Goal: Task Accomplishment & Management: Use online tool/utility

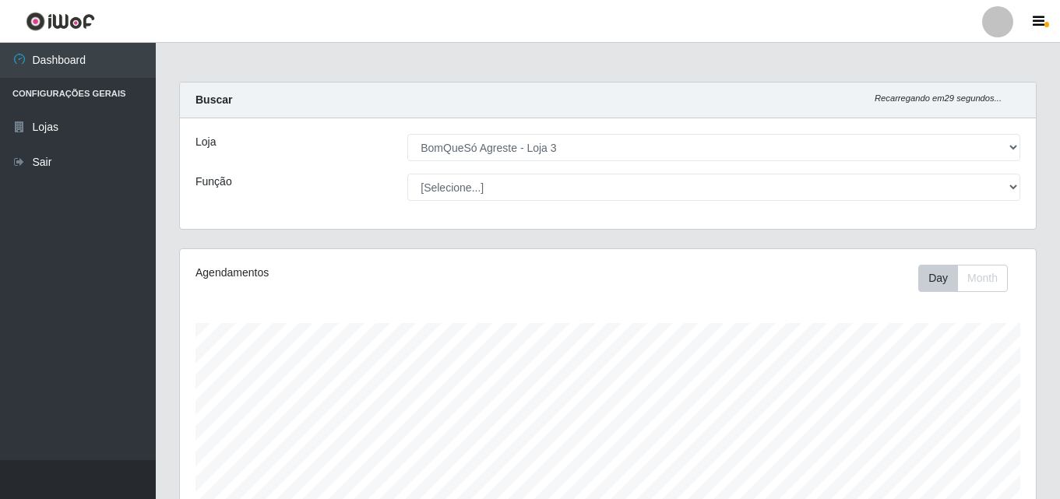
select select "215"
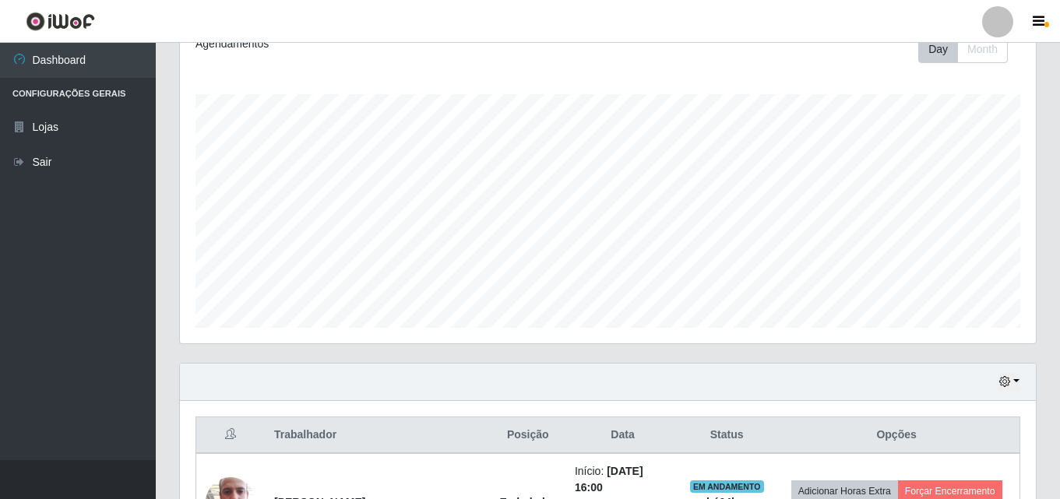
scroll to position [390, 0]
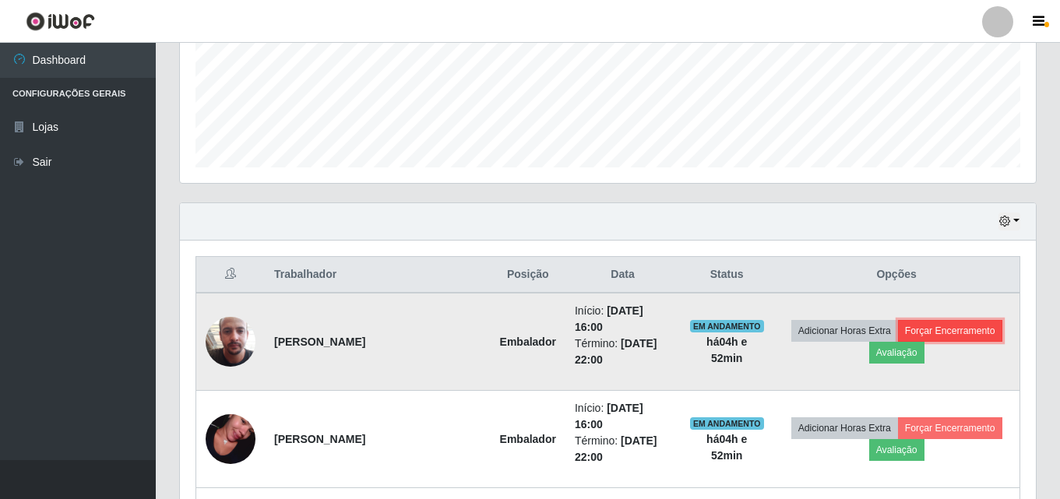
click at [954, 327] on button "Forçar Encerramento" at bounding box center [950, 331] width 104 height 22
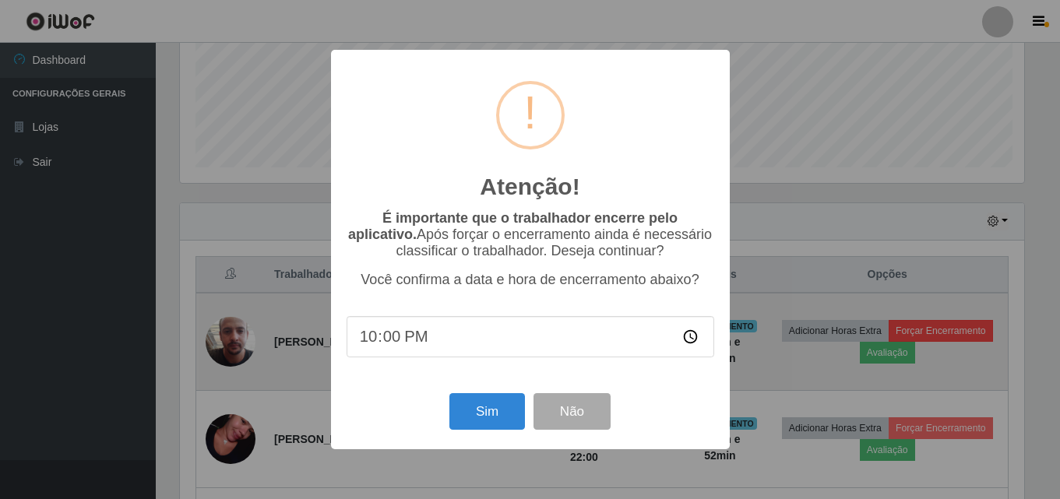
scroll to position [323, 848]
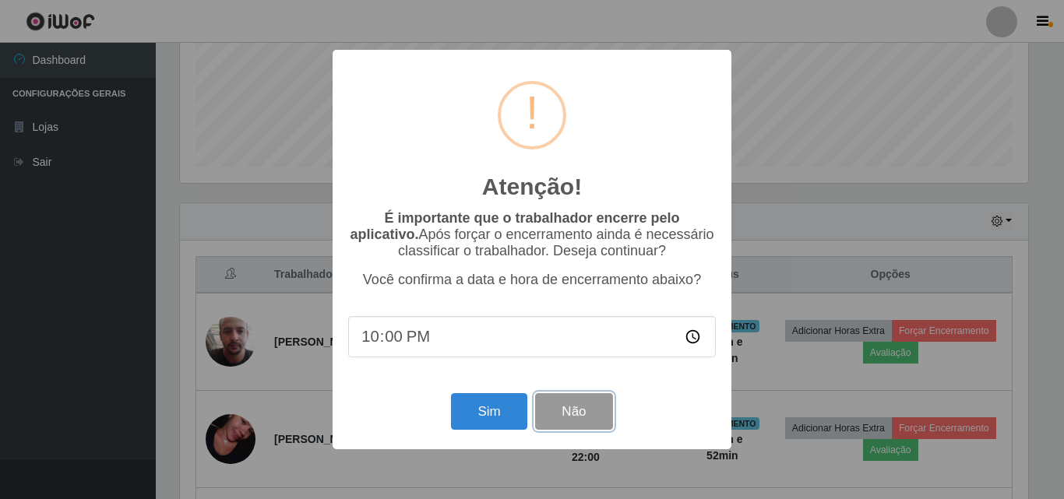
click at [569, 411] on button "Não" at bounding box center [573, 411] width 77 height 37
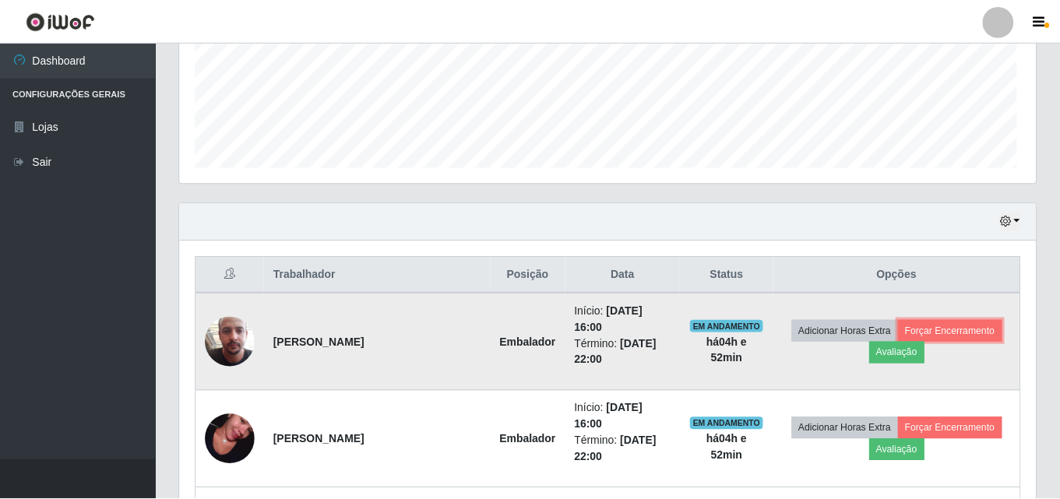
scroll to position [323, 856]
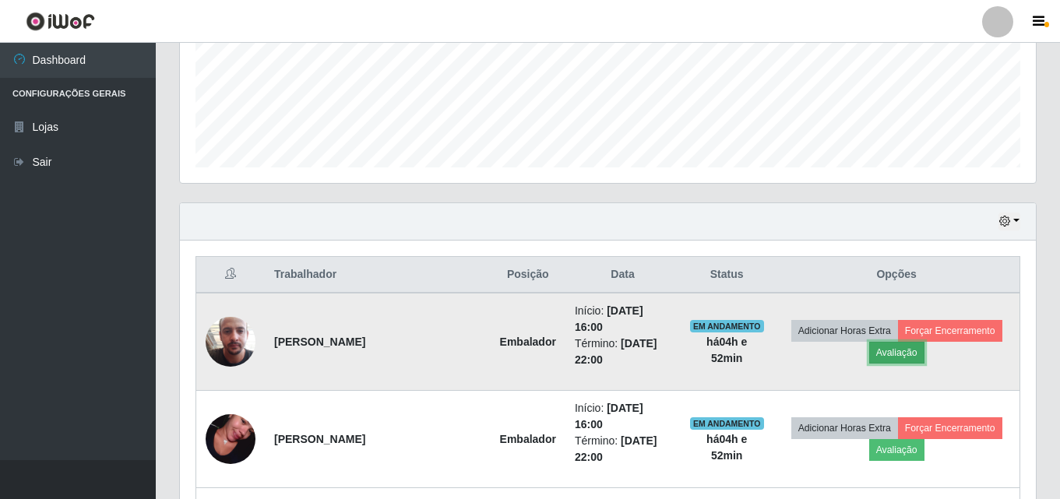
click at [909, 356] on button "Avaliação" at bounding box center [897, 353] width 55 height 22
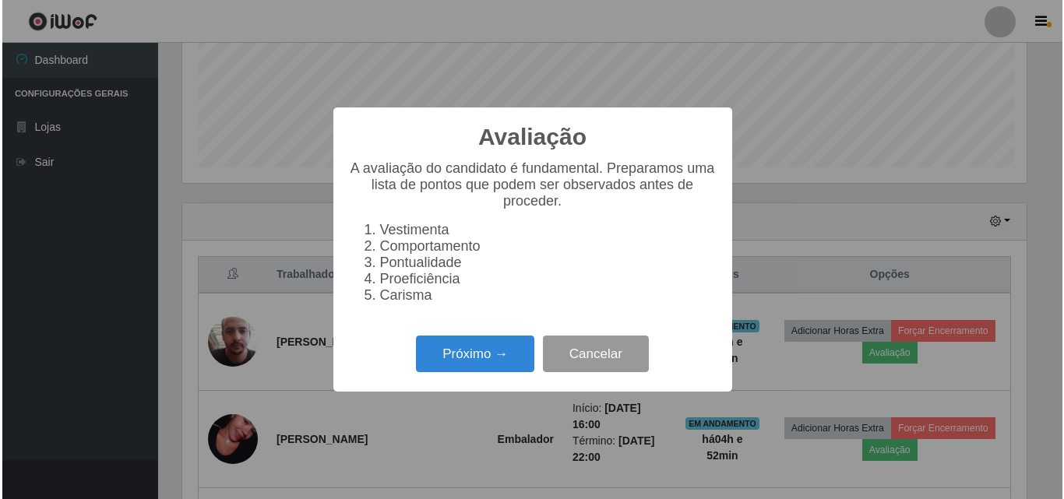
scroll to position [323, 848]
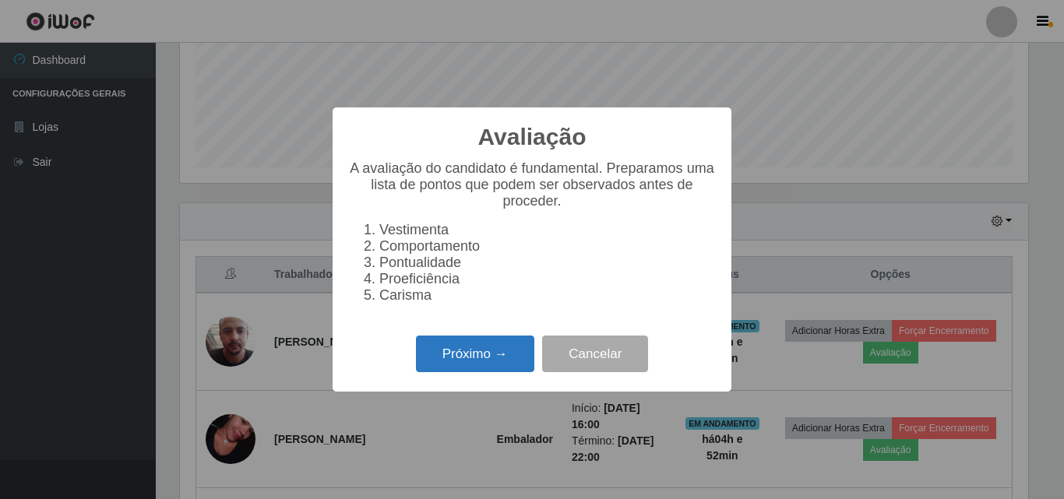
click at [472, 372] on button "Próximo →" at bounding box center [475, 354] width 118 height 37
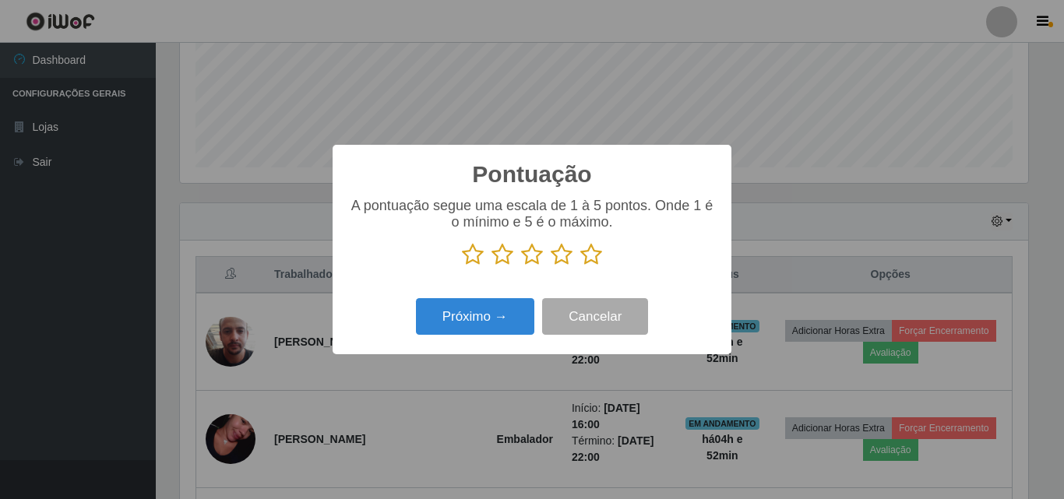
click at [596, 254] on icon at bounding box center [591, 254] width 22 height 23
click at [580, 266] on input "radio" at bounding box center [580, 266] width 0 height 0
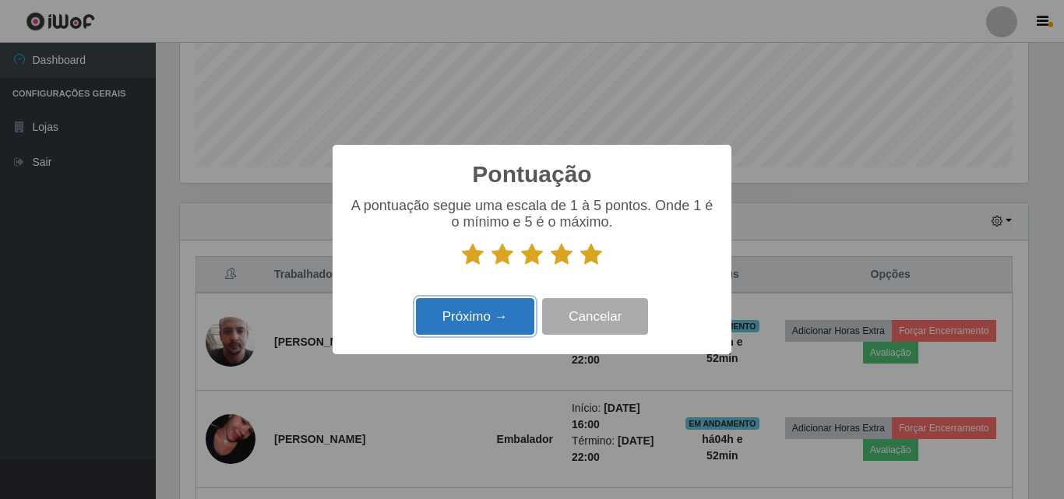
click at [452, 321] on button "Próximo →" at bounding box center [475, 316] width 118 height 37
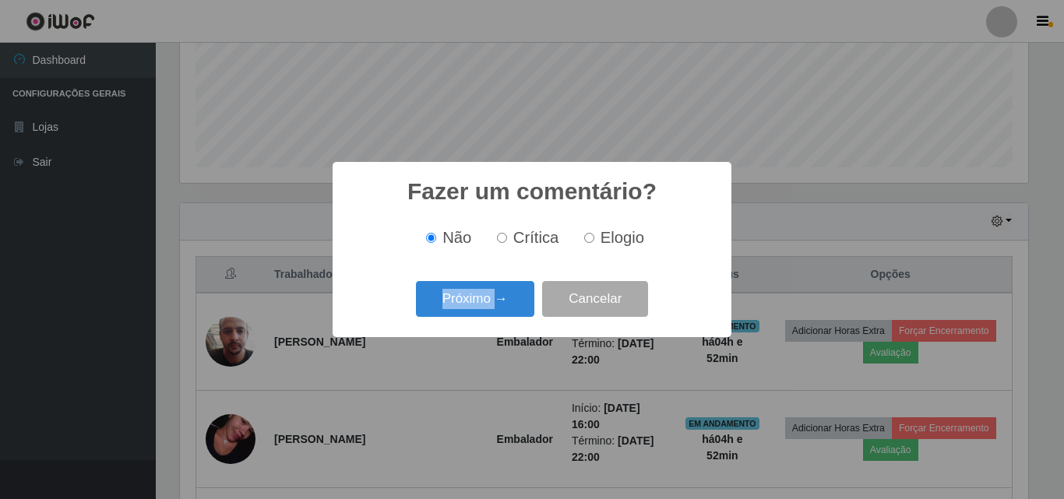
click at [452, 321] on div "Próximo → Cancelar" at bounding box center [532, 299] width 368 height 44
click at [496, 315] on button "Próximo →" at bounding box center [475, 299] width 118 height 37
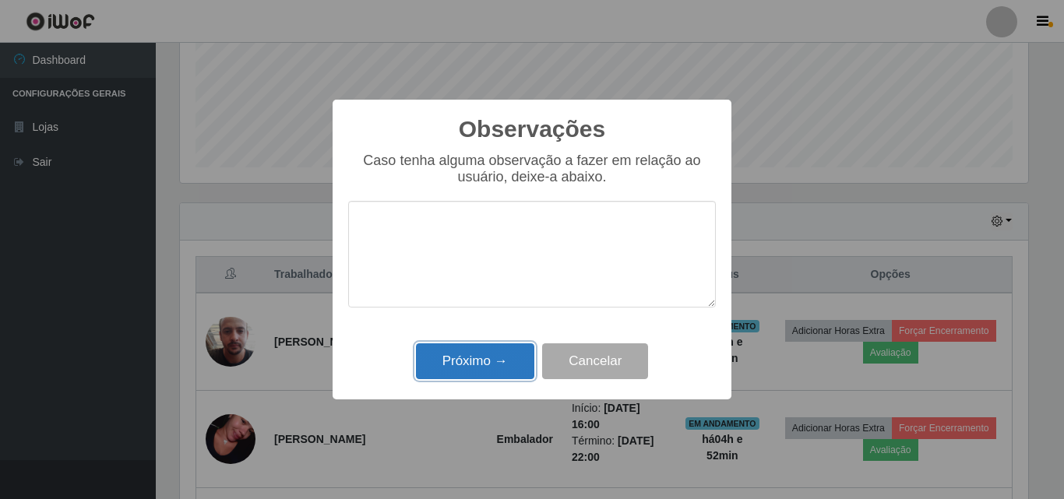
click at [511, 357] on button "Próximo →" at bounding box center [475, 362] width 118 height 37
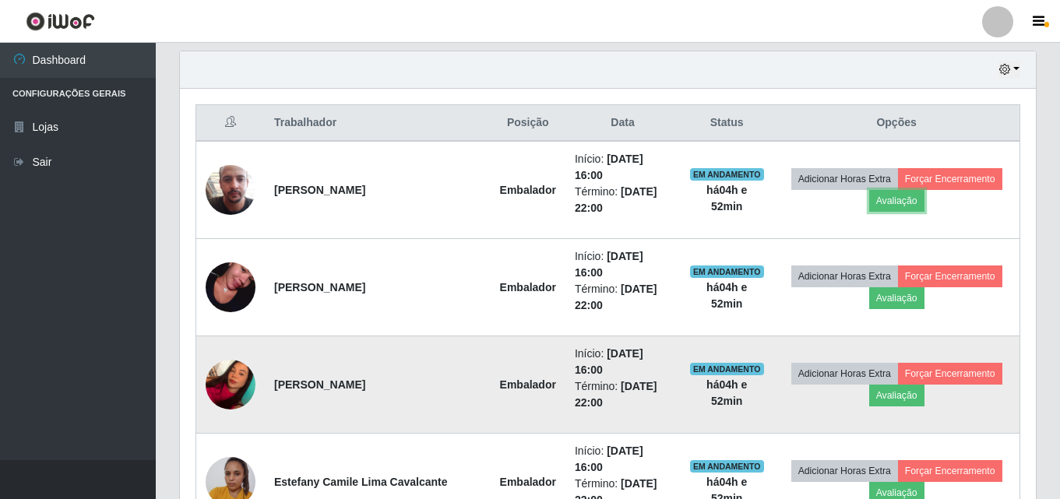
scroll to position [545, 0]
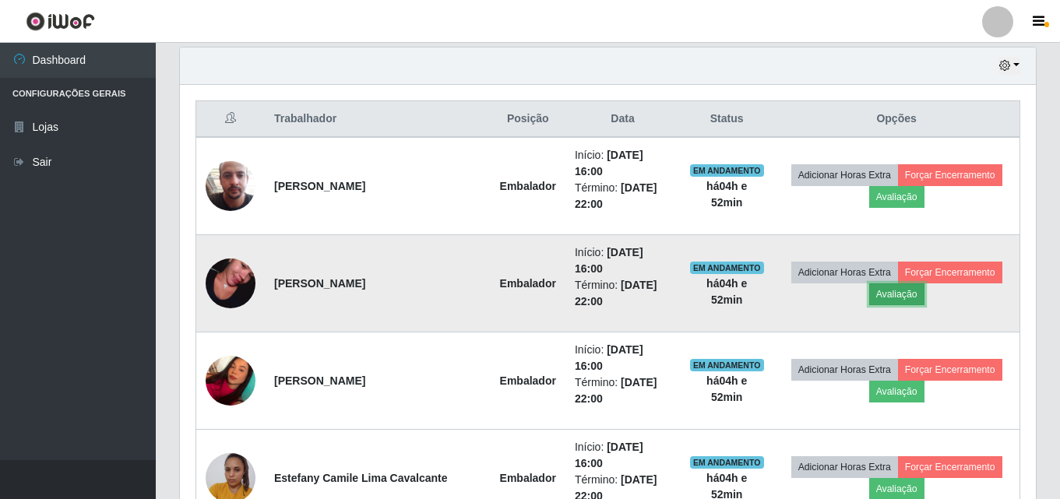
click at [892, 297] on button "Avaliação" at bounding box center [897, 295] width 55 height 22
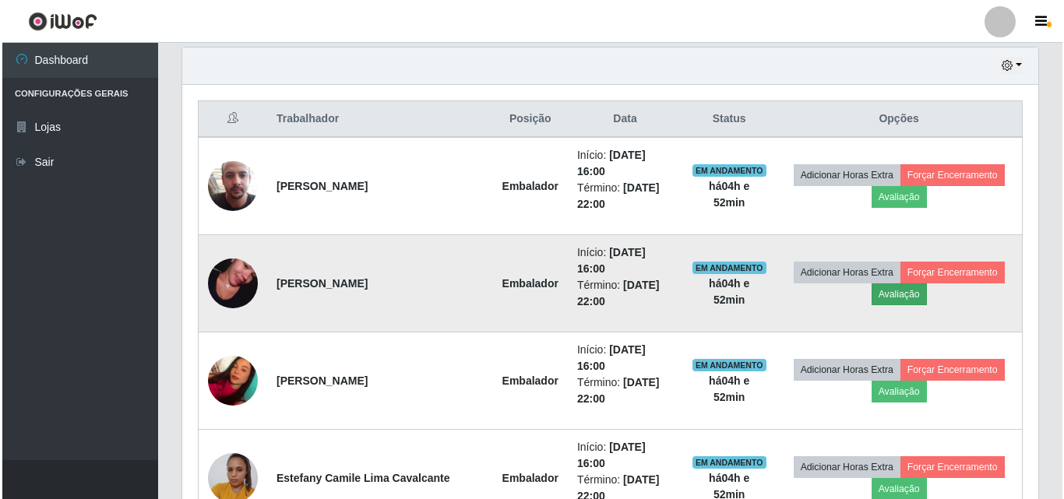
scroll to position [323, 848]
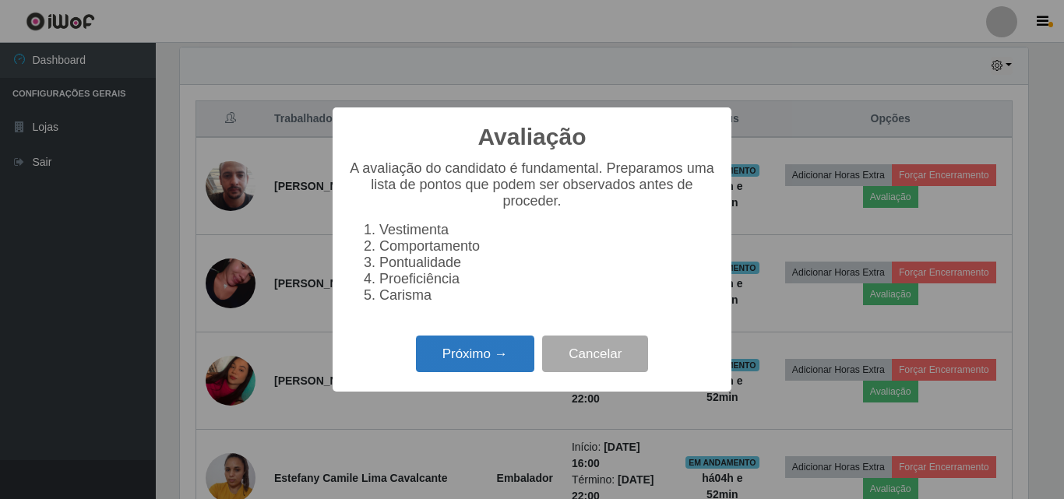
click at [457, 361] on button "Próximo →" at bounding box center [475, 354] width 118 height 37
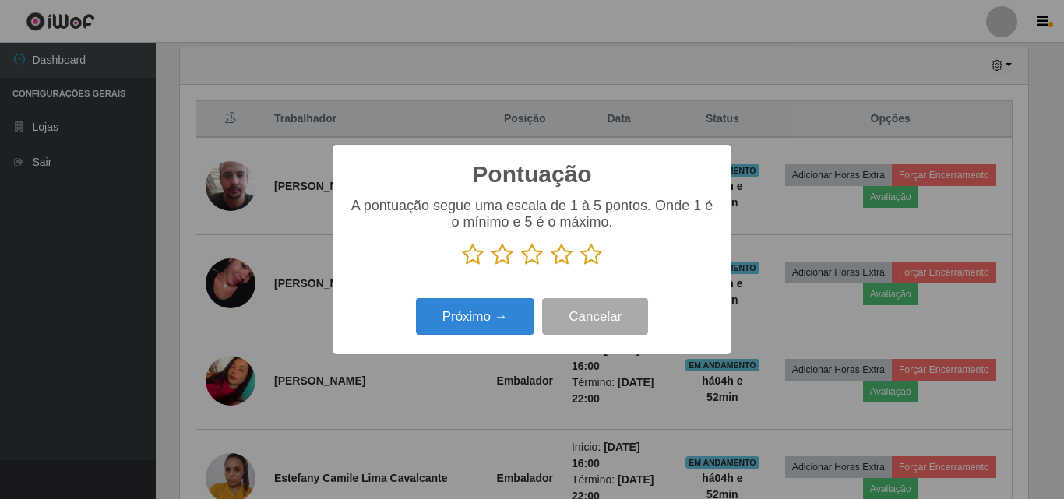
click at [587, 263] on icon at bounding box center [591, 254] width 22 height 23
click at [580, 266] on input "radio" at bounding box center [580, 266] width 0 height 0
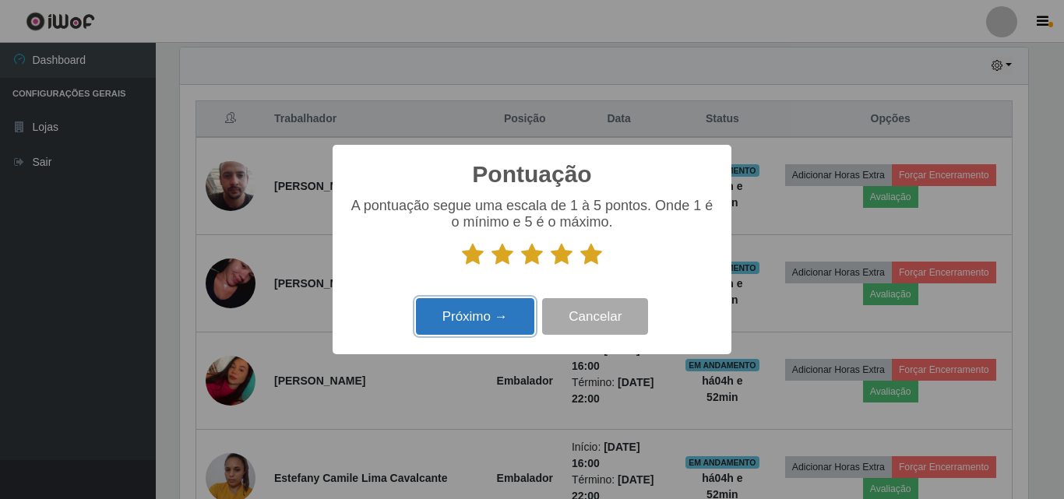
click at [528, 307] on button "Próximo →" at bounding box center [475, 316] width 118 height 37
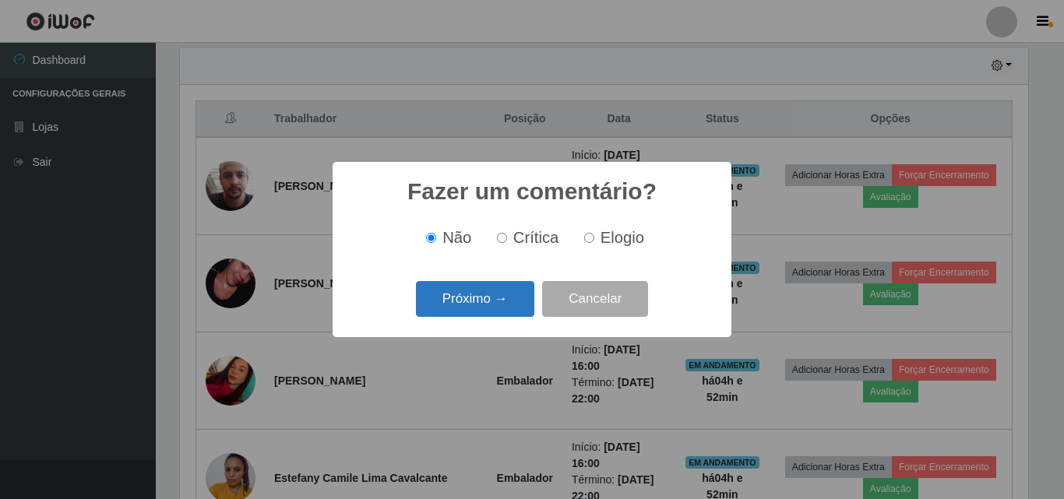
click at [524, 303] on button "Próximo →" at bounding box center [475, 299] width 118 height 37
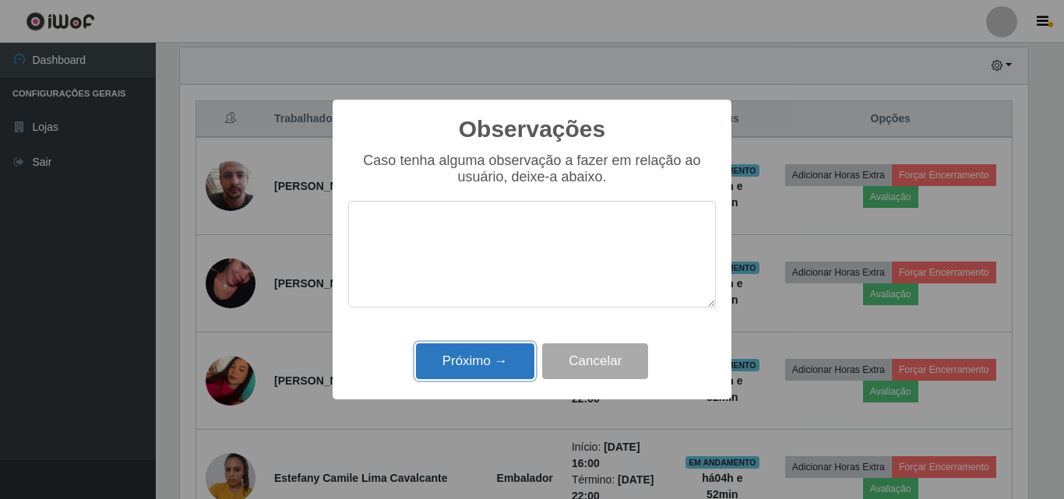
click at [492, 352] on button "Próximo →" at bounding box center [475, 362] width 118 height 37
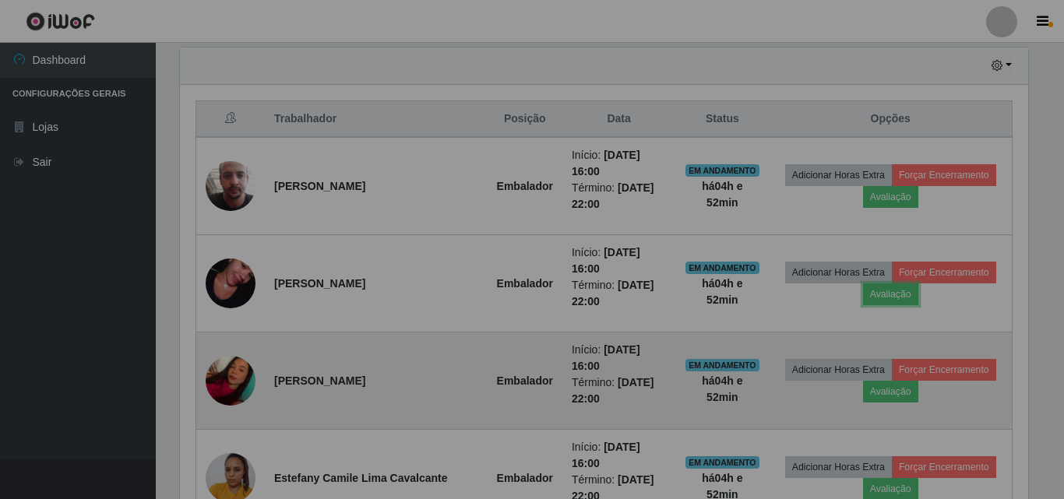
scroll to position [323, 856]
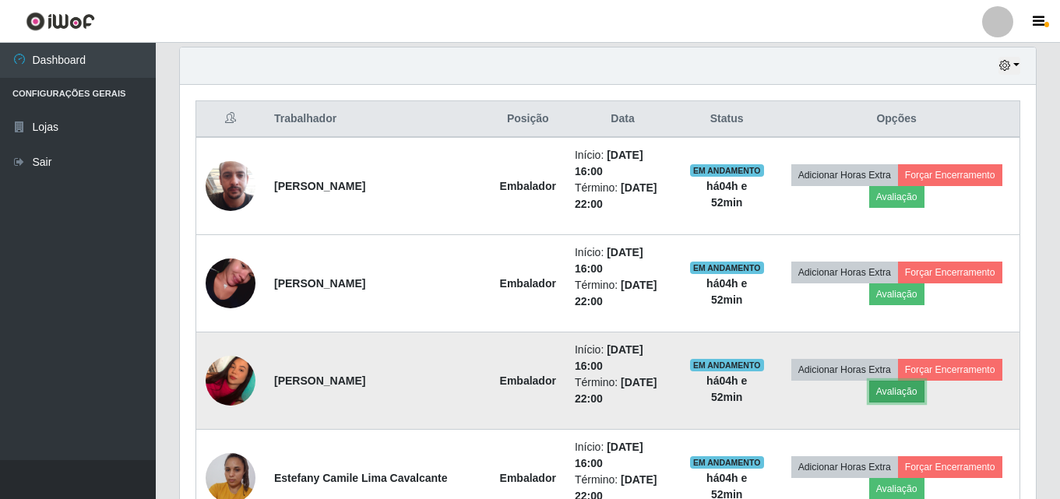
click at [903, 391] on button "Avaliação" at bounding box center [897, 392] width 55 height 22
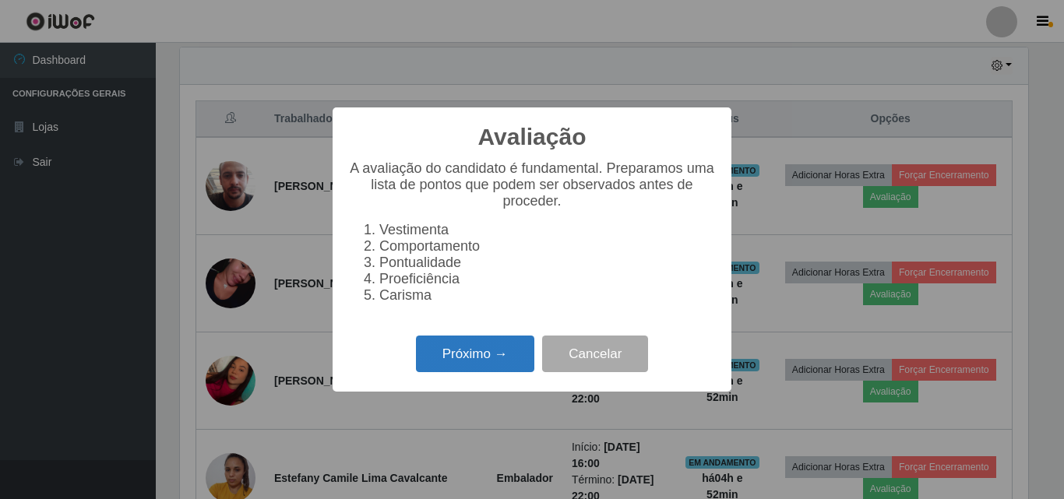
click at [463, 370] on button "Próximo →" at bounding box center [475, 354] width 118 height 37
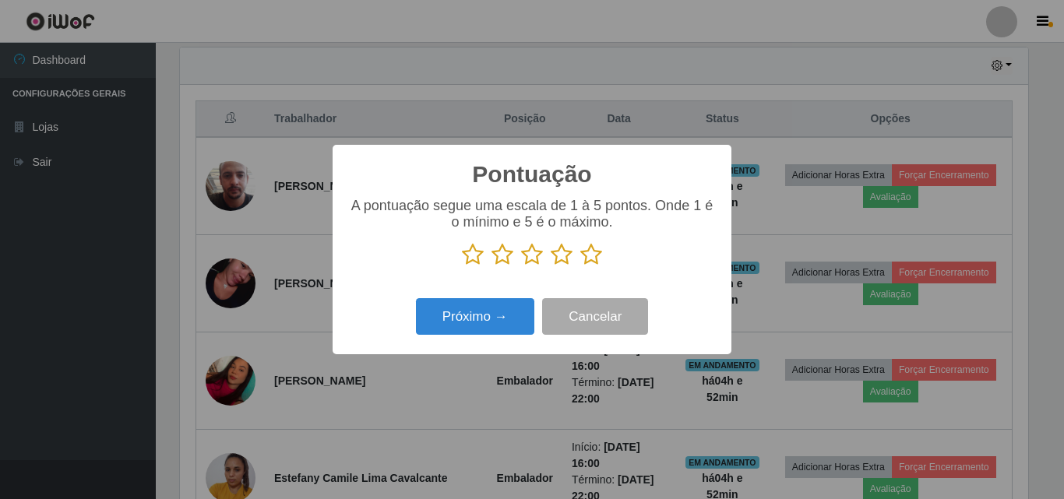
click at [594, 261] on icon at bounding box center [591, 254] width 22 height 23
click at [580, 266] on input "radio" at bounding box center [580, 266] width 0 height 0
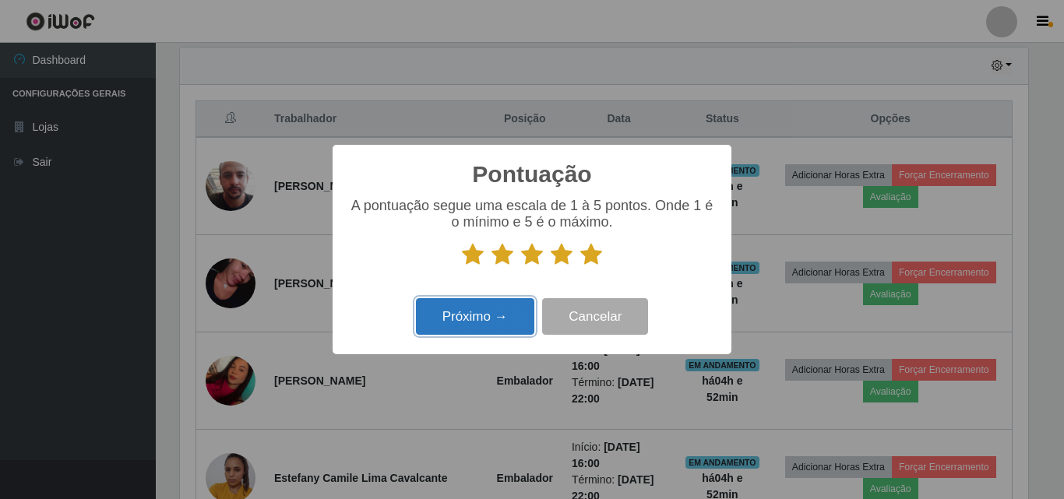
click at [523, 309] on button "Próximo →" at bounding box center [475, 316] width 118 height 37
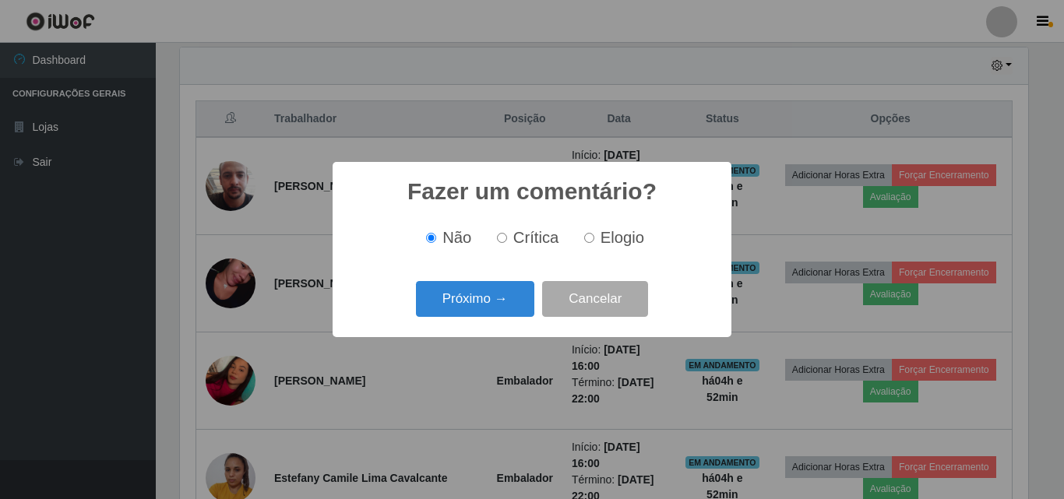
click at [520, 310] on button "Próximo →" at bounding box center [475, 299] width 118 height 37
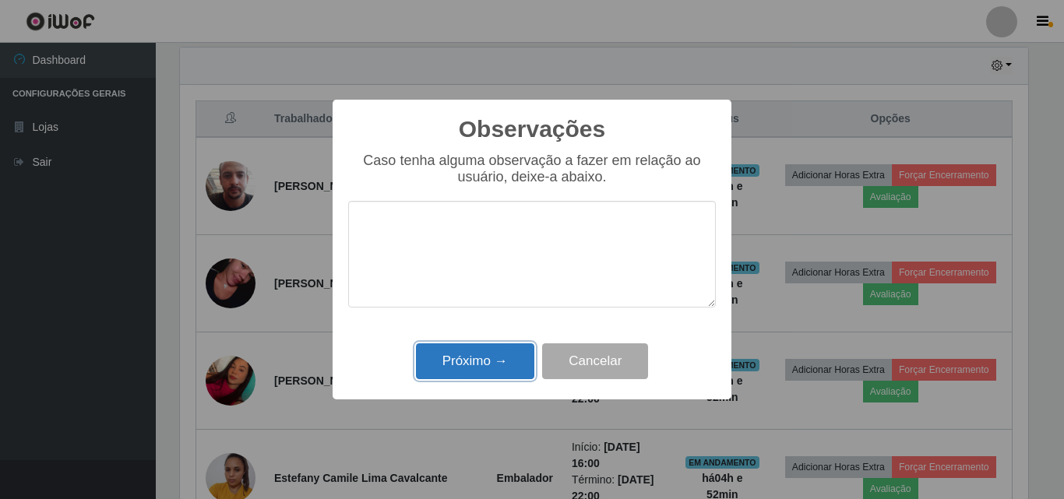
click at [503, 375] on button "Próximo →" at bounding box center [475, 362] width 118 height 37
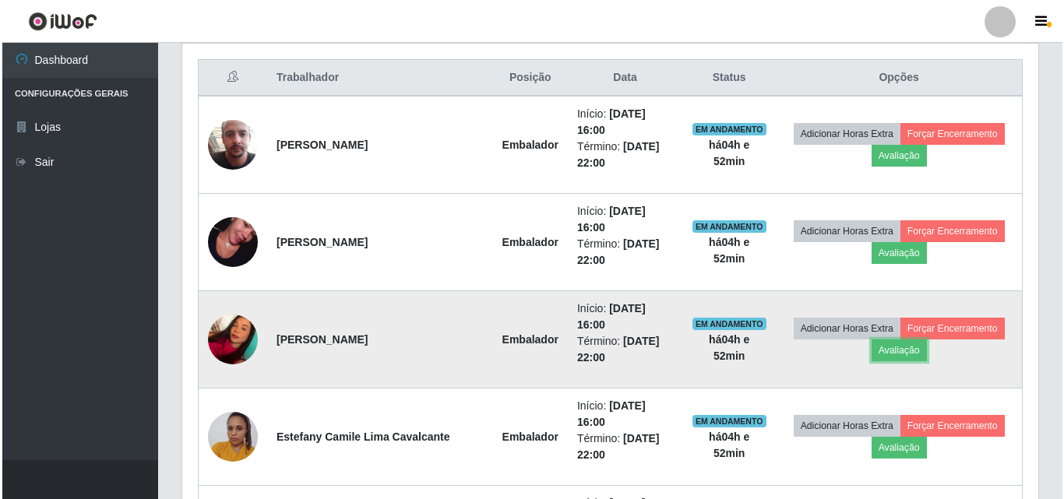
scroll to position [623, 0]
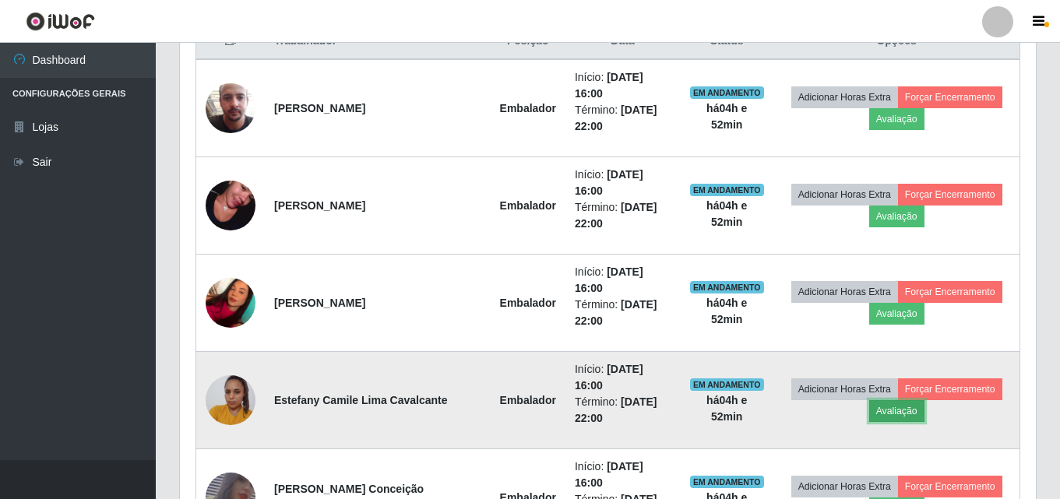
click at [912, 410] on button "Avaliação" at bounding box center [897, 411] width 55 height 22
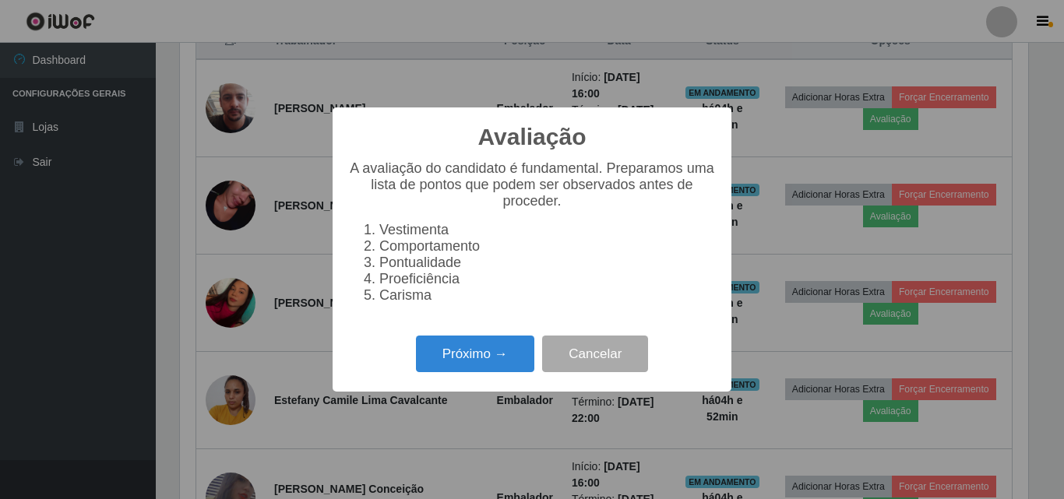
click at [487, 340] on div "Próximo → Cancelar" at bounding box center [532, 354] width 368 height 44
click at [491, 354] on button "Próximo →" at bounding box center [475, 354] width 118 height 37
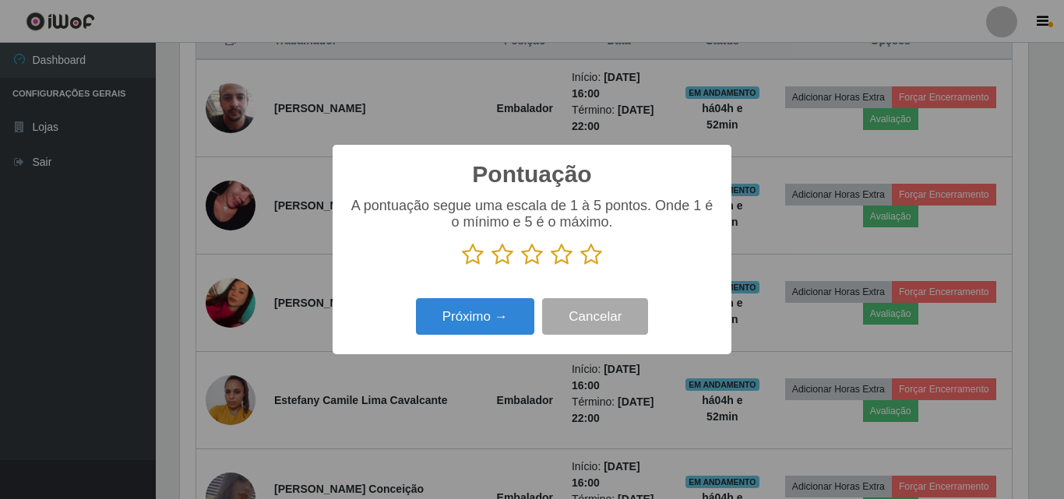
click at [590, 261] on icon at bounding box center [591, 254] width 22 height 23
click at [580, 266] on input "radio" at bounding box center [580, 266] width 0 height 0
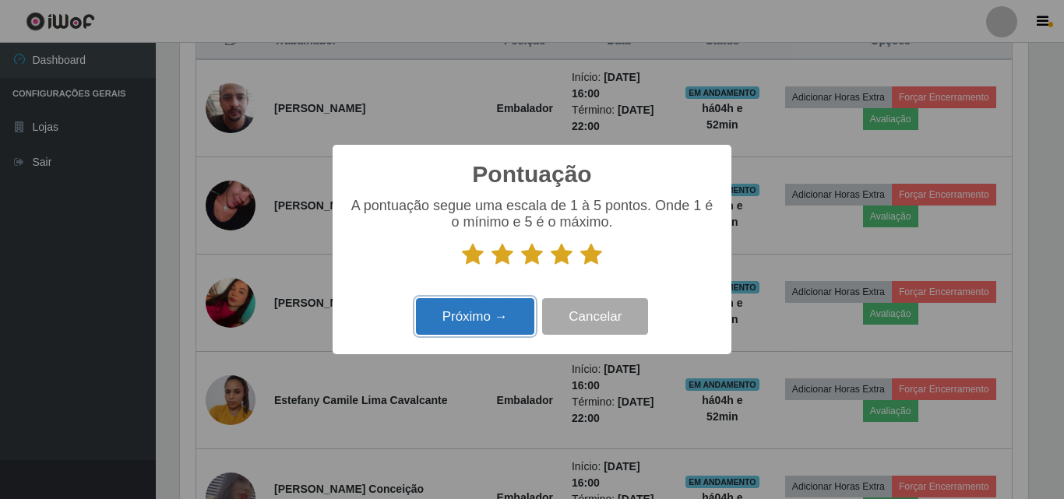
click at [488, 329] on button "Próximo →" at bounding box center [475, 316] width 118 height 37
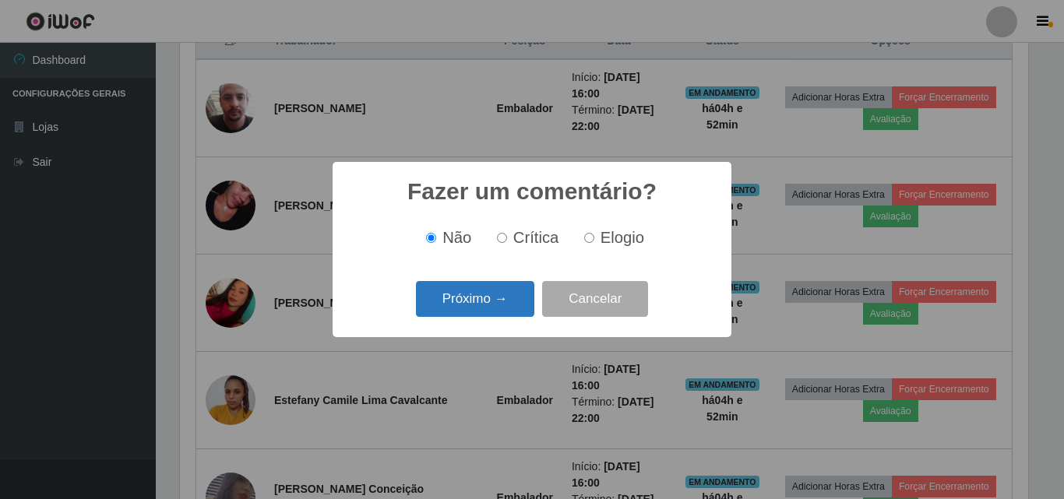
click at [493, 312] on button "Próximo →" at bounding box center [475, 299] width 118 height 37
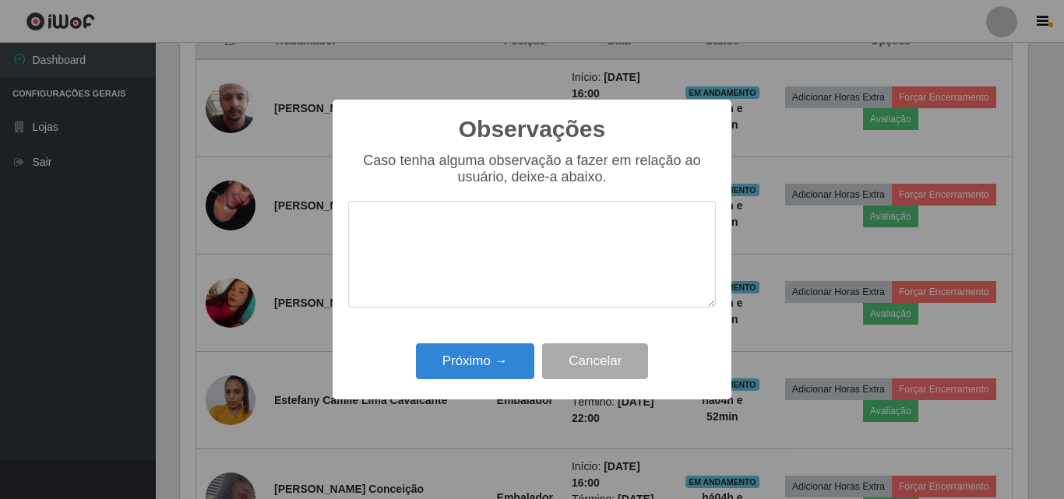
click at [502, 339] on div "Observações × Caso tenha alguma observação a fazer em relação ao usuário, deixe…" at bounding box center [532, 250] width 399 height 300
click at [504, 357] on button "Próximo →" at bounding box center [475, 362] width 118 height 37
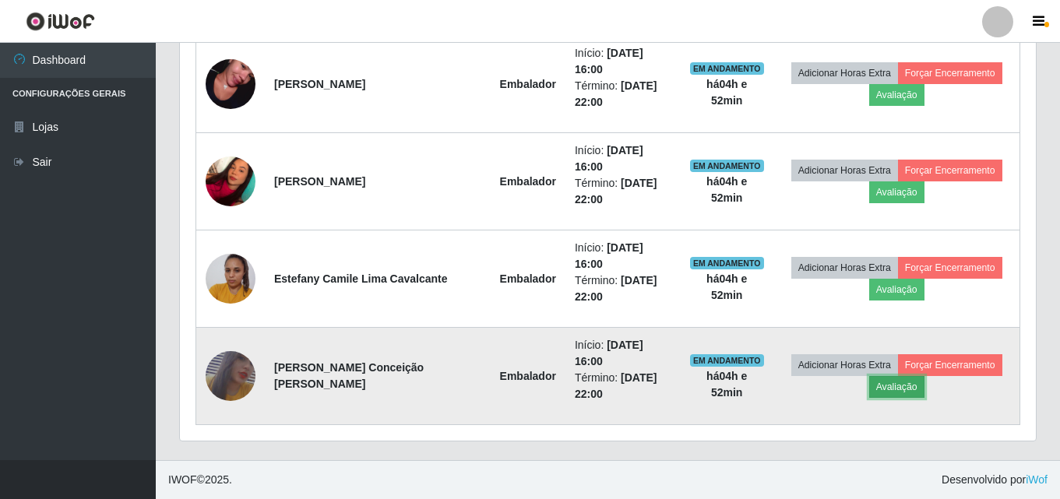
click at [906, 383] on button "Avaliação" at bounding box center [897, 387] width 55 height 22
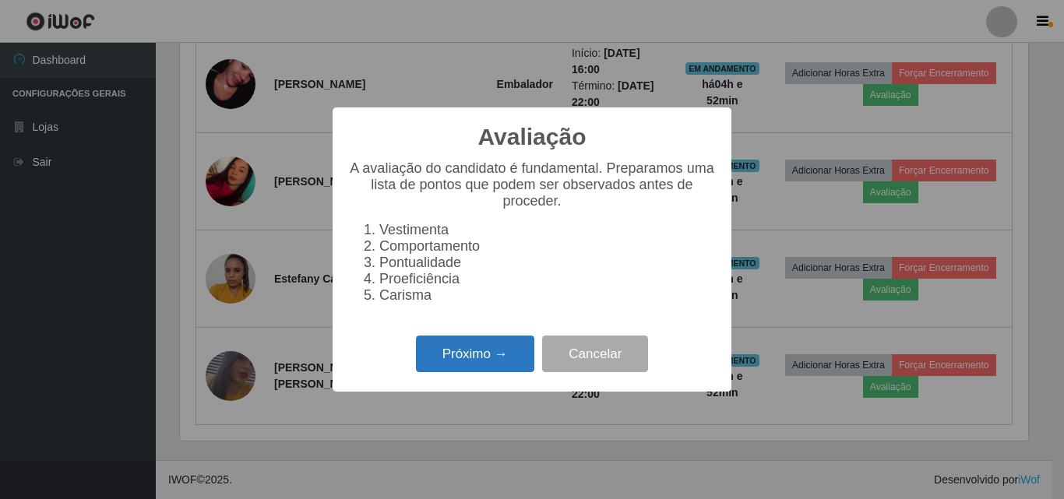
click at [517, 347] on button "Próximo →" at bounding box center [475, 354] width 118 height 37
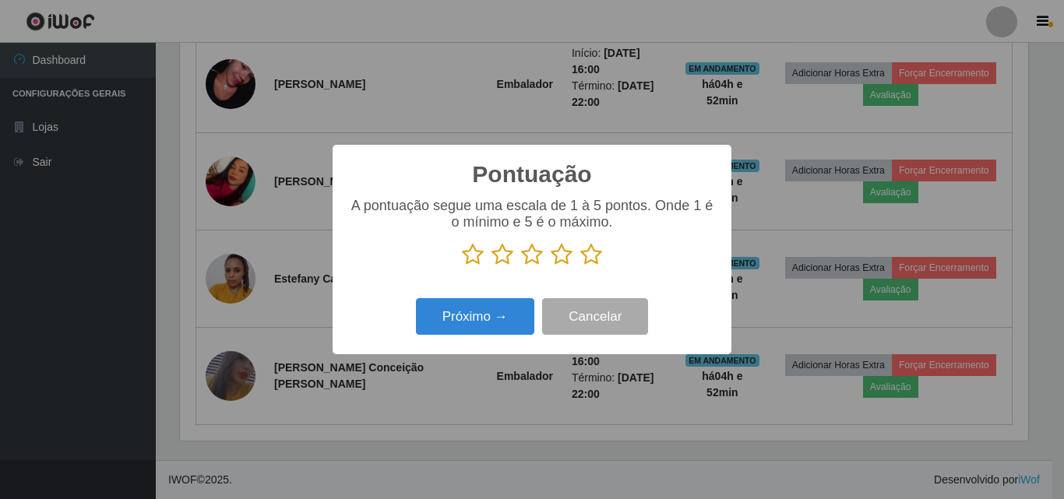
click at [594, 252] on icon at bounding box center [591, 254] width 22 height 23
click at [580, 266] on input "radio" at bounding box center [580, 266] width 0 height 0
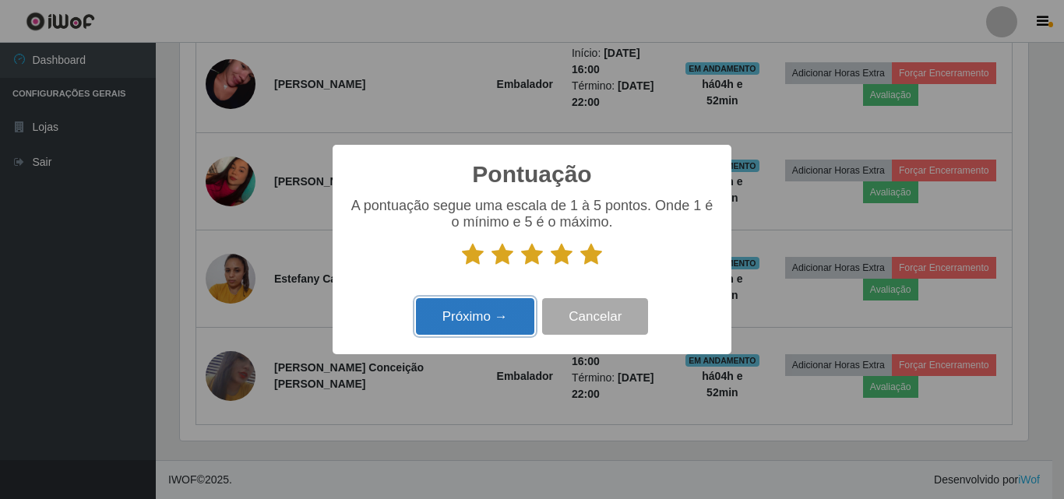
click at [467, 302] on button "Próximo →" at bounding box center [475, 316] width 118 height 37
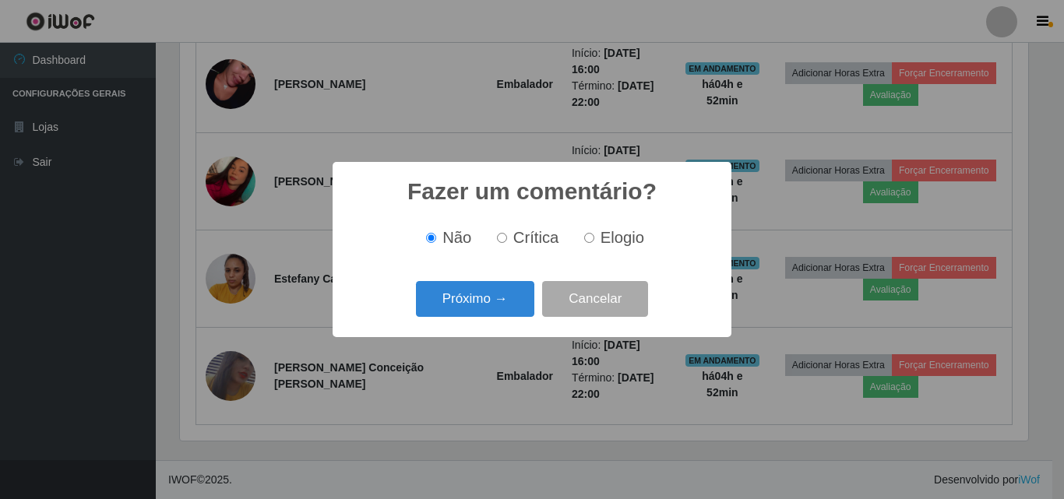
click at [467, 302] on button "Próximo →" at bounding box center [475, 299] width 118 height 37
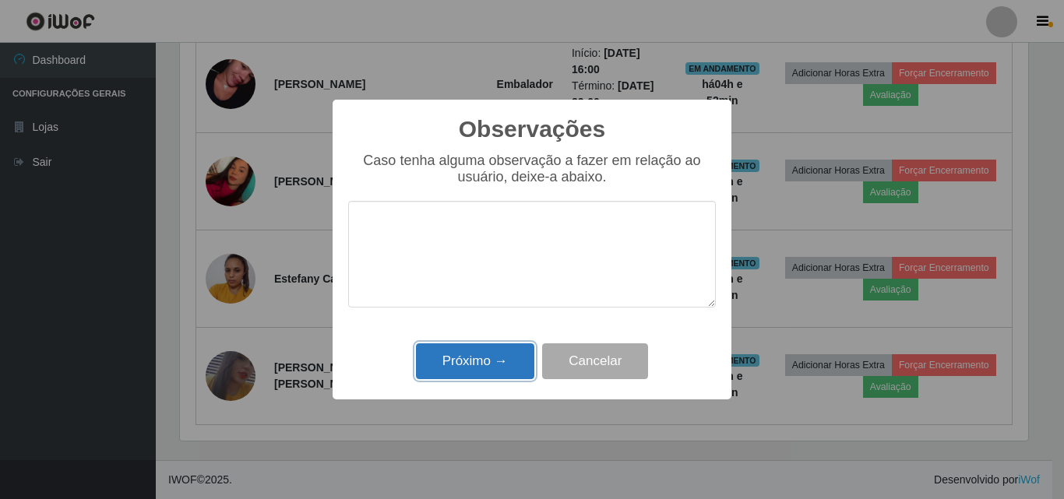
click at [484, 369] on button "Próximo →" at bounding box center [475, 362] width 118 height 37
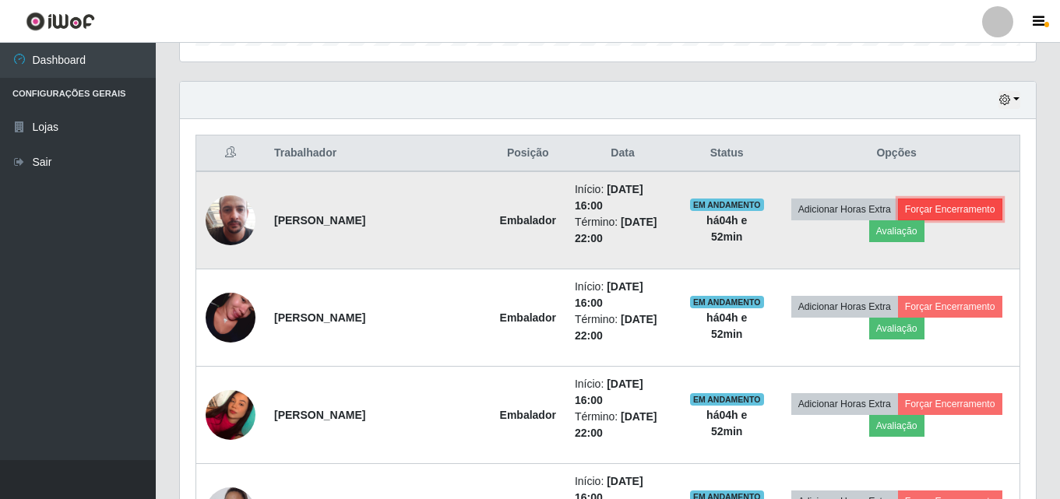
click at [928, 210] on button "Forçar Encerramento" at bounding box center [950, 210] width 104 height 22
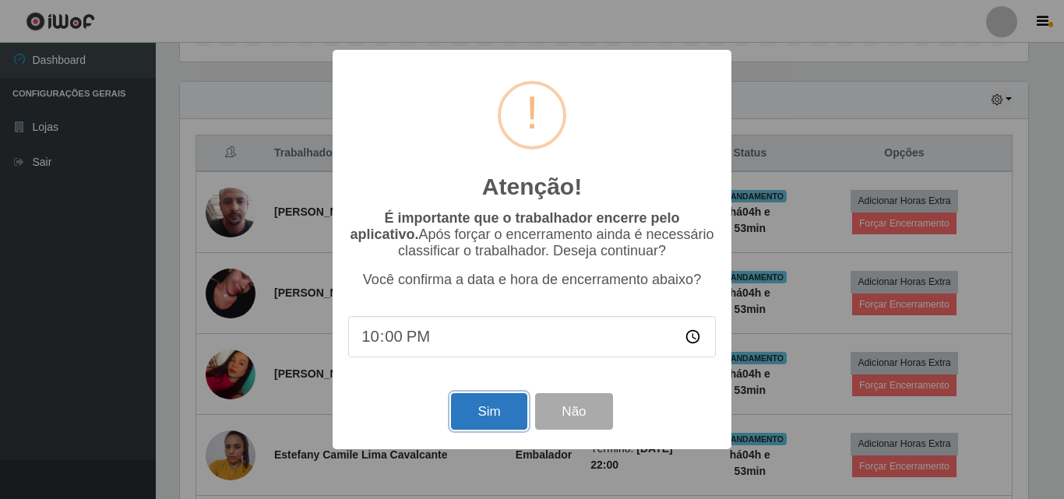
click at [492, 400] on button "Sim" at bounding box center [489, 411] width 76 height 37
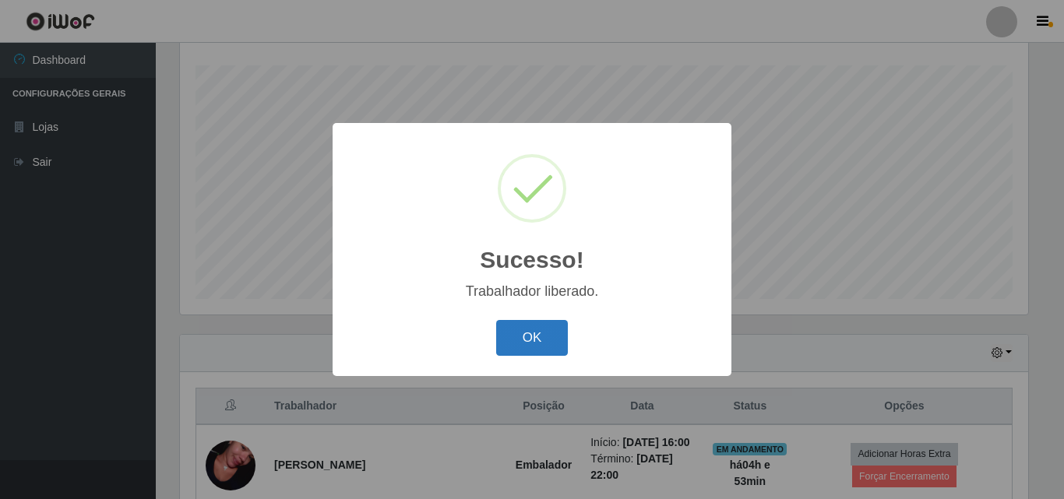
click at [530, 335] on button "OK" at bounding box center [532, 338] width 72 height 37
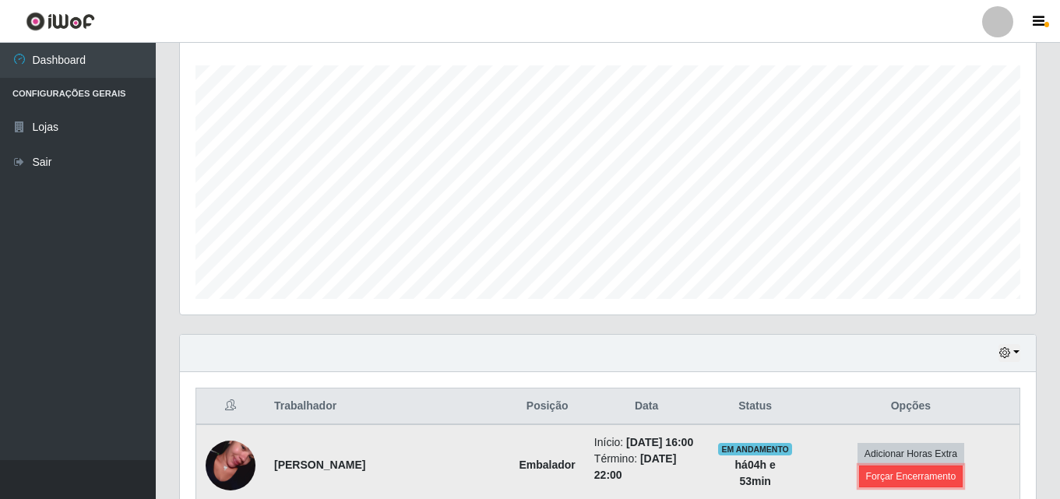
click at [895, 473] on button "Forçar Encerramento" at bounding box center [911, 477] width 104 height 22
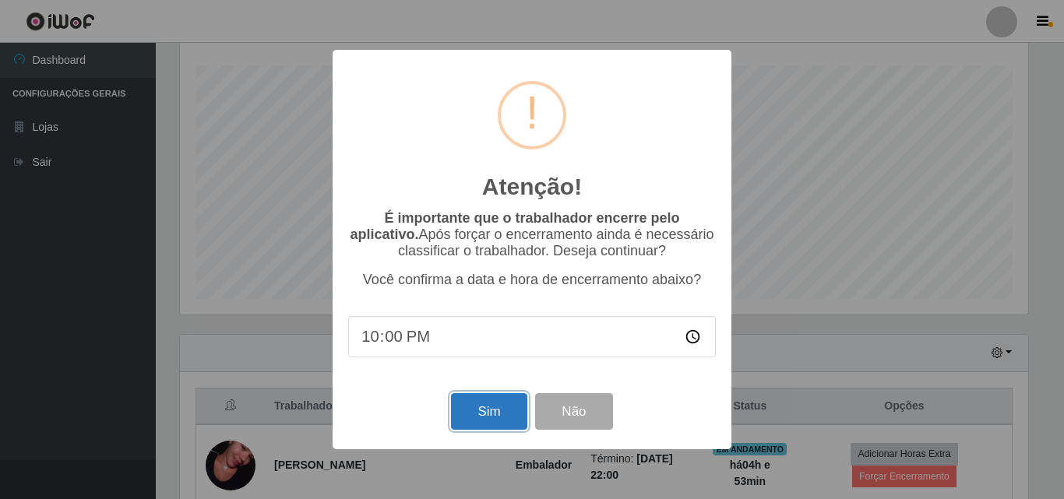
click at [514, 425] on button "Sim" at bounding box center [489, 411] width 76 height 37
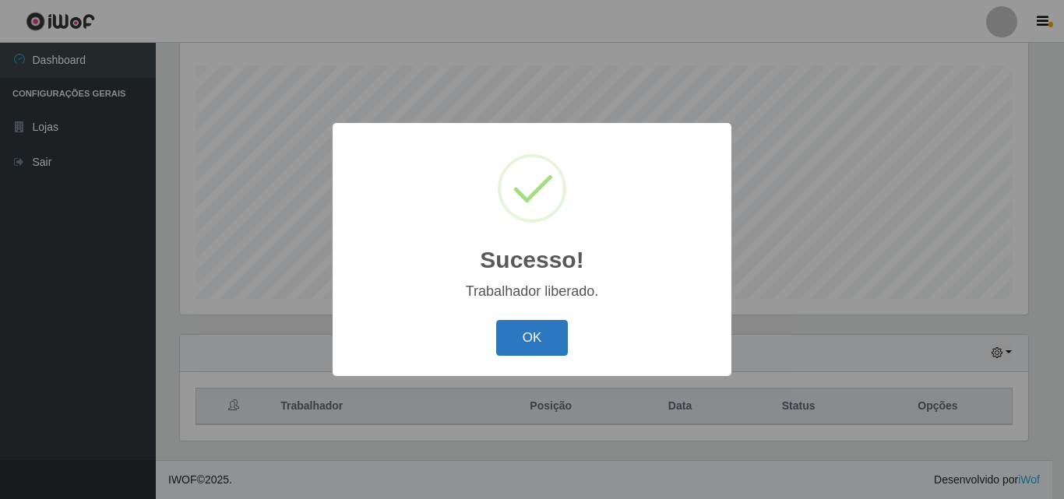
drag, startPoint x: 563, startPoint y: 302, endPoint x: 561, endPoint y: 323, distance: 20.4
click at [563, 312] on div "Sucesso! × Trabalhador liberado. OK Cancel" at bounding box center [532, 249] width 399 height 252
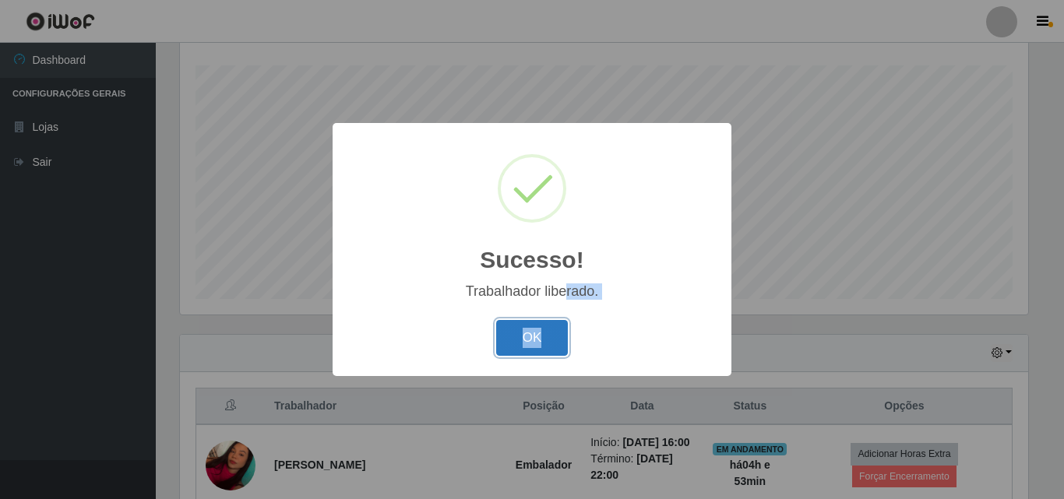
click at [552, 331] on button "OK" at bounding box center [532, 338] width 72 height 37
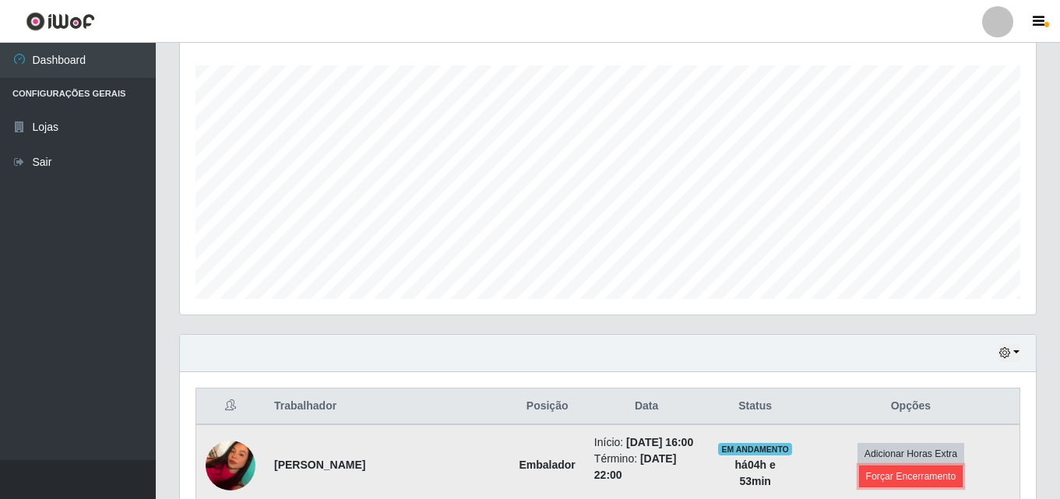
click at [940, 485] on button "Forçar Encerramento" at bounding box center [911, 477] width 104 height 22
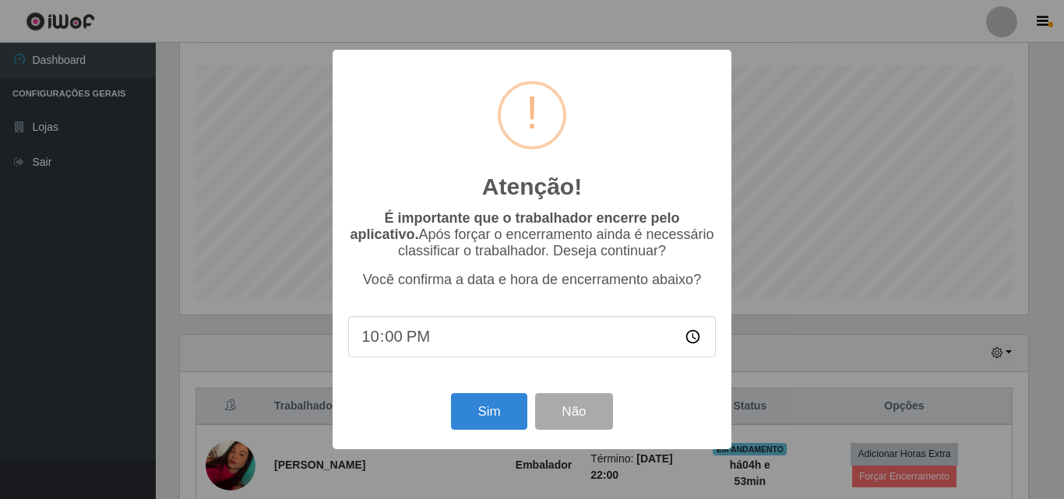
click at [487, 394] on div "Sim Não" at bounding box center [532, 412] width 368 height 44
click at [511, 414] on button "Sim" at bounding box center [489, 411] width 76 height 37
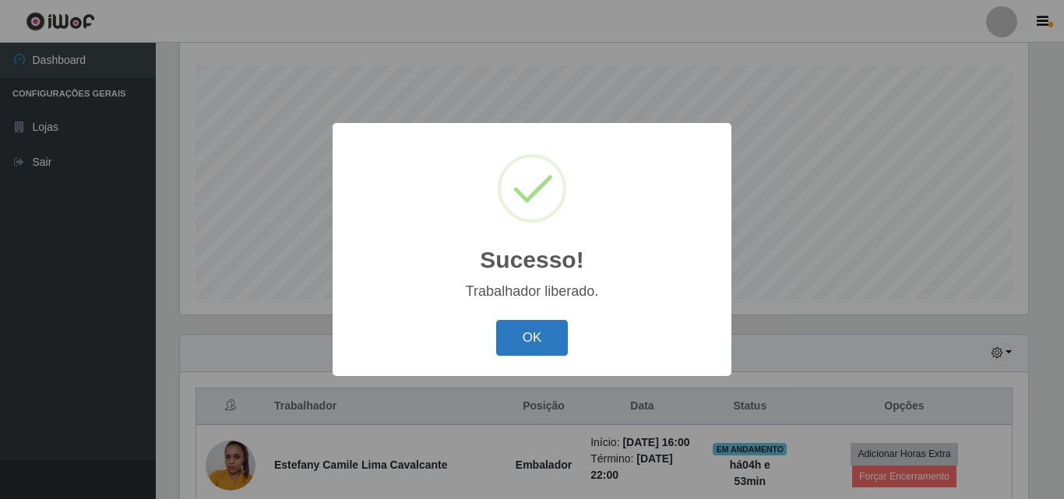
click at [542, 340] on button "OK" at bounding box center [532, 338] width 72 height 37
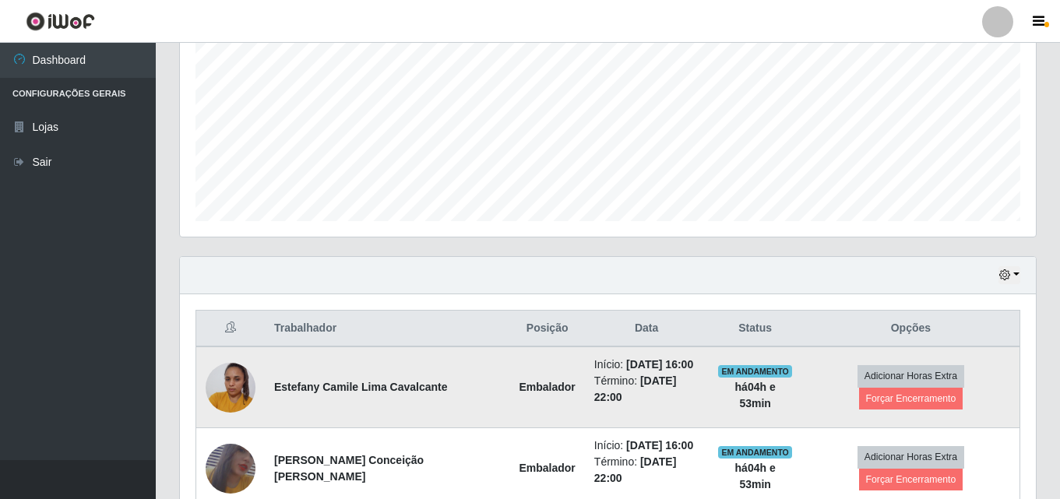
click at [966, 393] on td "Adicionar Horas Extra Forçar Encerramento" at bounding box center [912, 388] width 218 height 82
click at [933, 397] on button "Forçar Encerramento" at bounding box center [911, 399] width 104 height 22
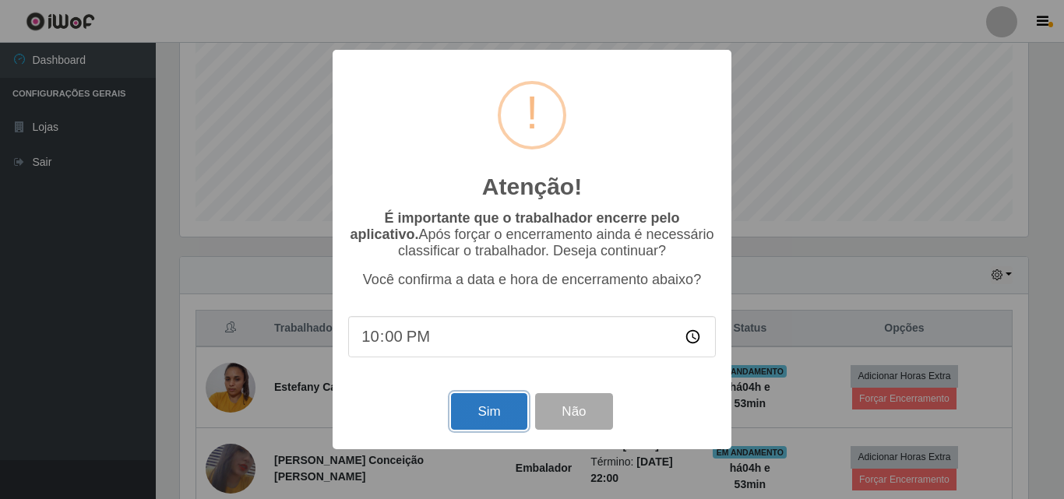
click at [495, 422] on button "Sim" at bounding box center [489, 411] width 76 height 37
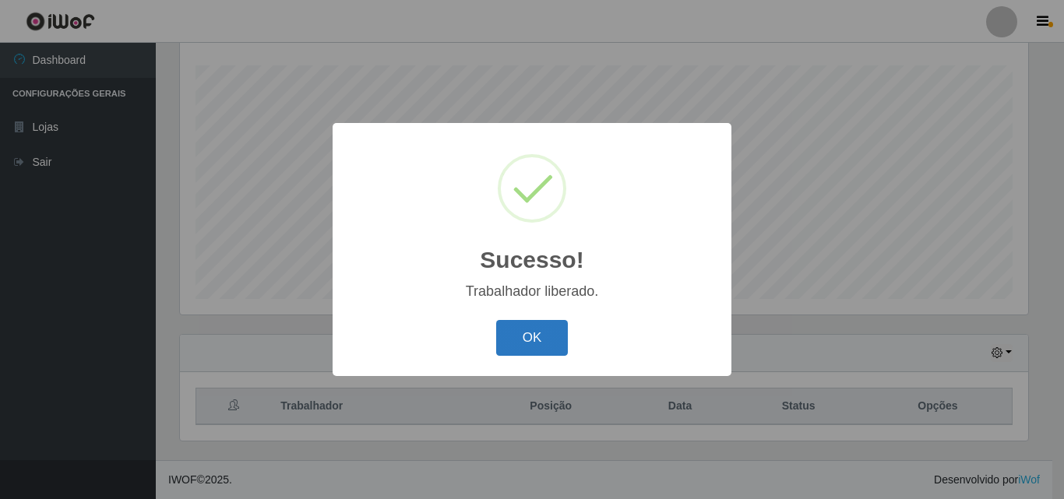
click at [546, 330] on button "OK" at bounding box center [532, 338] width 72 height 37
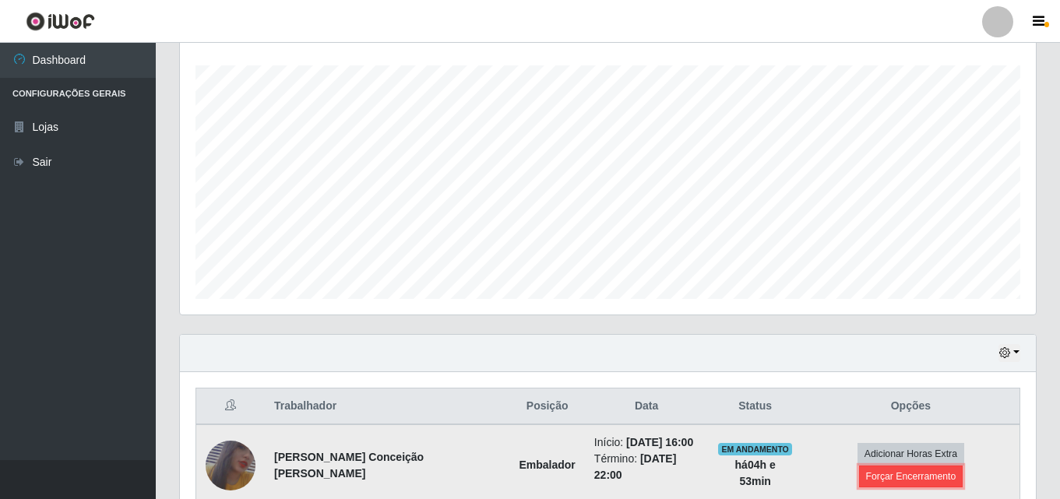
click at [884, 481] on button "Forçar Encerramento" at bounding box center [911, 477] width 104 height 22
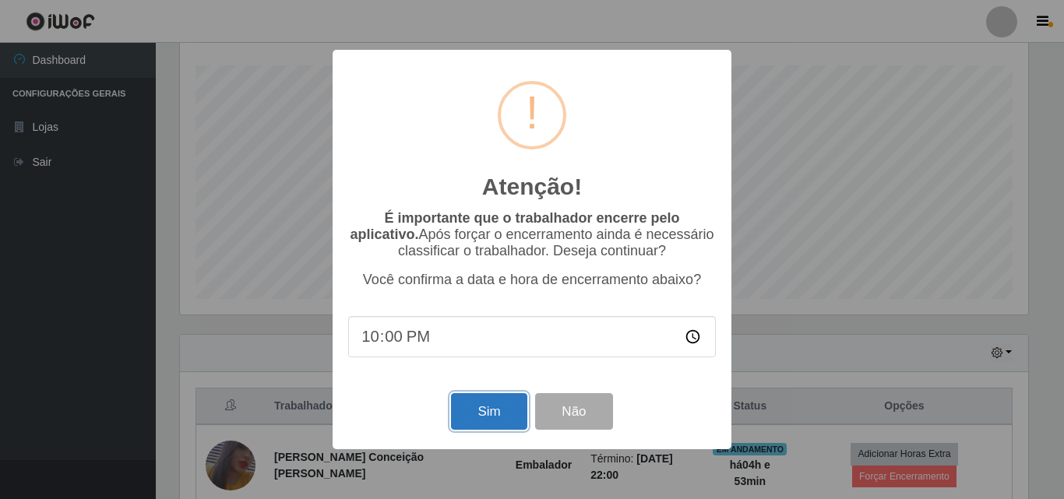
click at [489, 416] on button "Sim" at bounding box center [489, 411] width 76 height 37
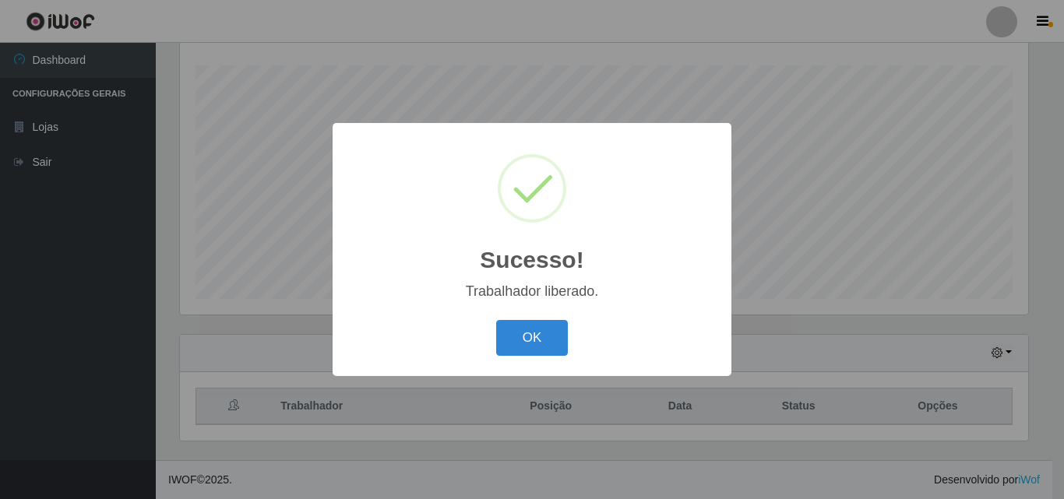
click at [543, 320] on div "OK Cancel" at bounding box center [532, 338] width 368 height 44
click at [556, 326] on button "OK" at bounding box center [532, 338] width 72 height 37
